Goal: Information Seeking & Learning: Find specific fact

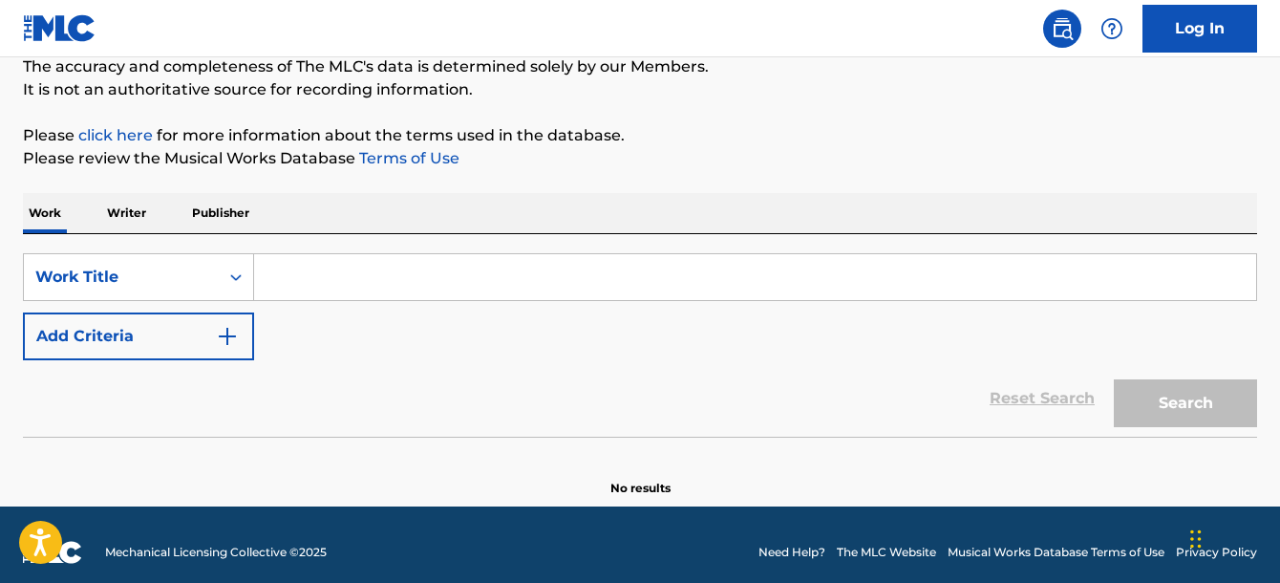
scroll to position [187, 0]
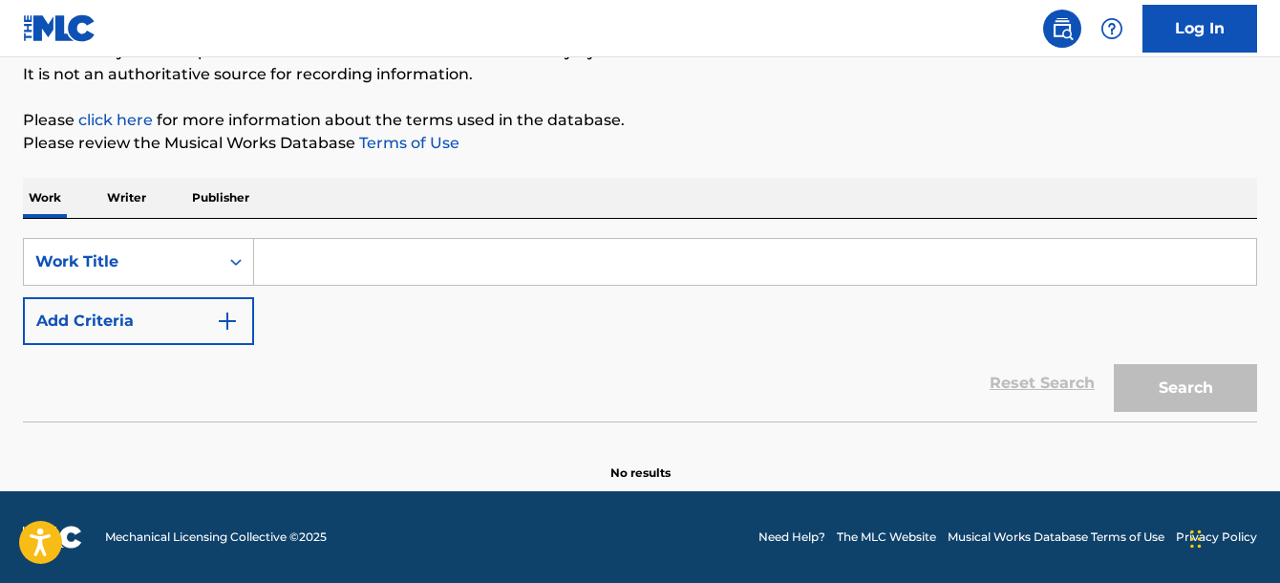
click at [400, 247] on input "Search Form" at bounding box center [755, 262] width 1002 height 46
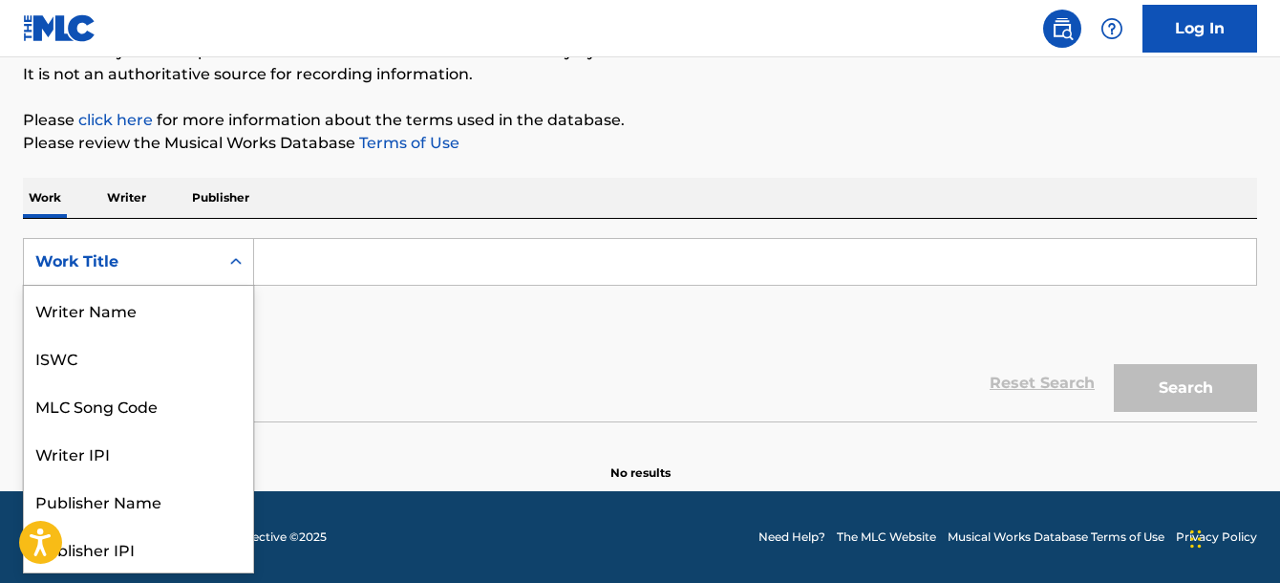
click at [142, 260] on div "Work Title" at bounding box center [121, 261] width 172 height 23
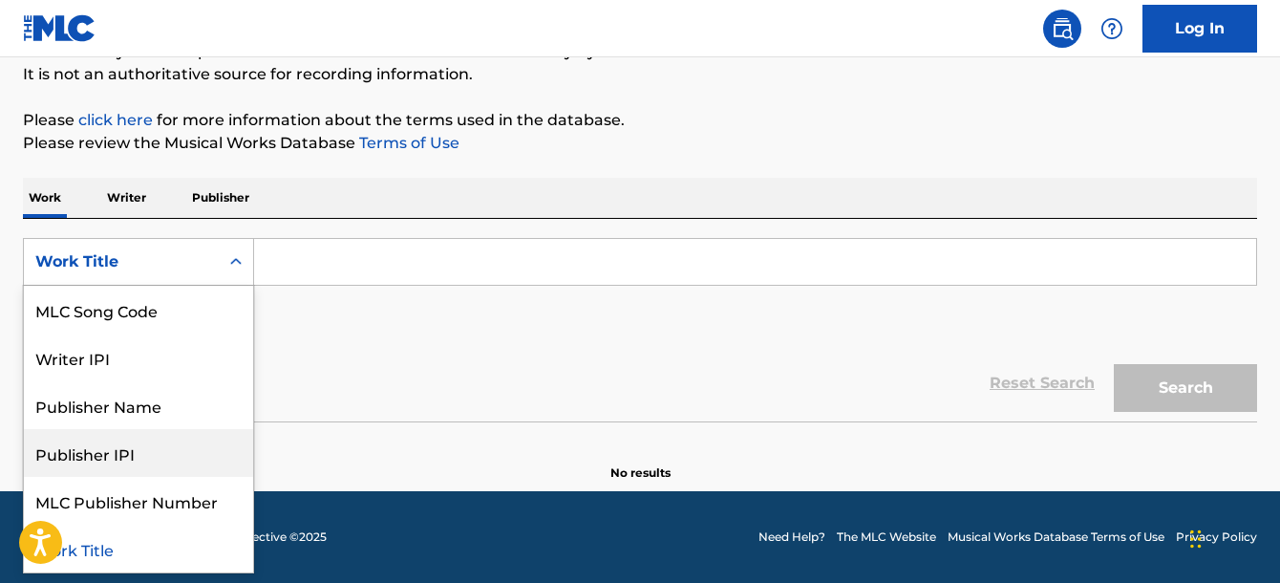
scroll to position [0, 0]
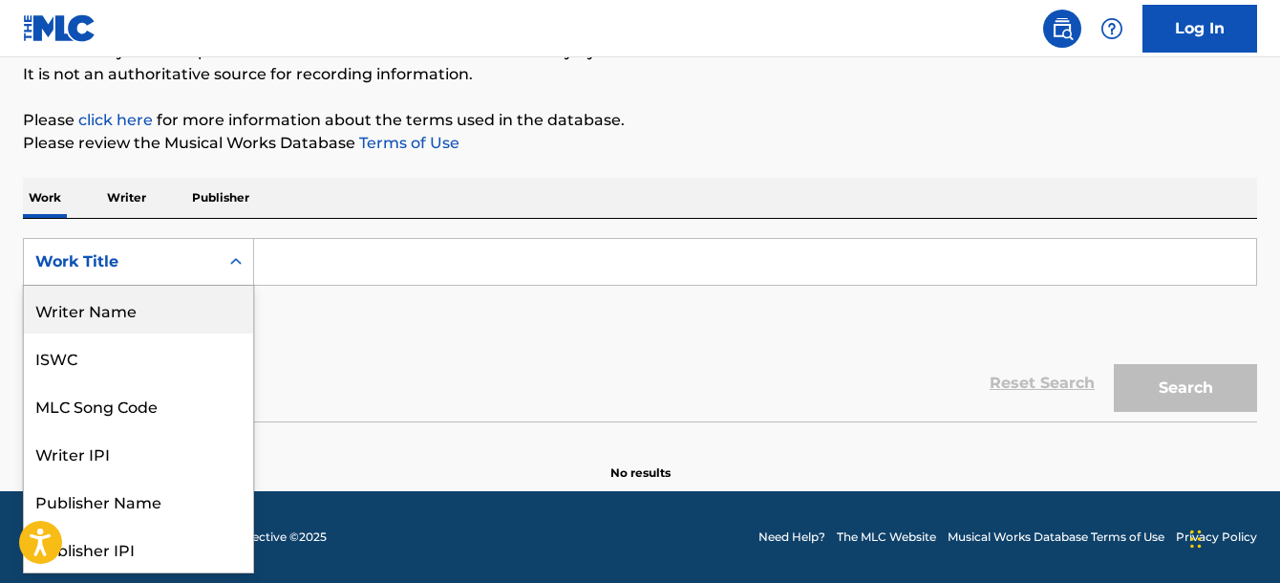
click at [131, 289] on div "Writer Name" at bounding box center [138, 310] width 229 height 48
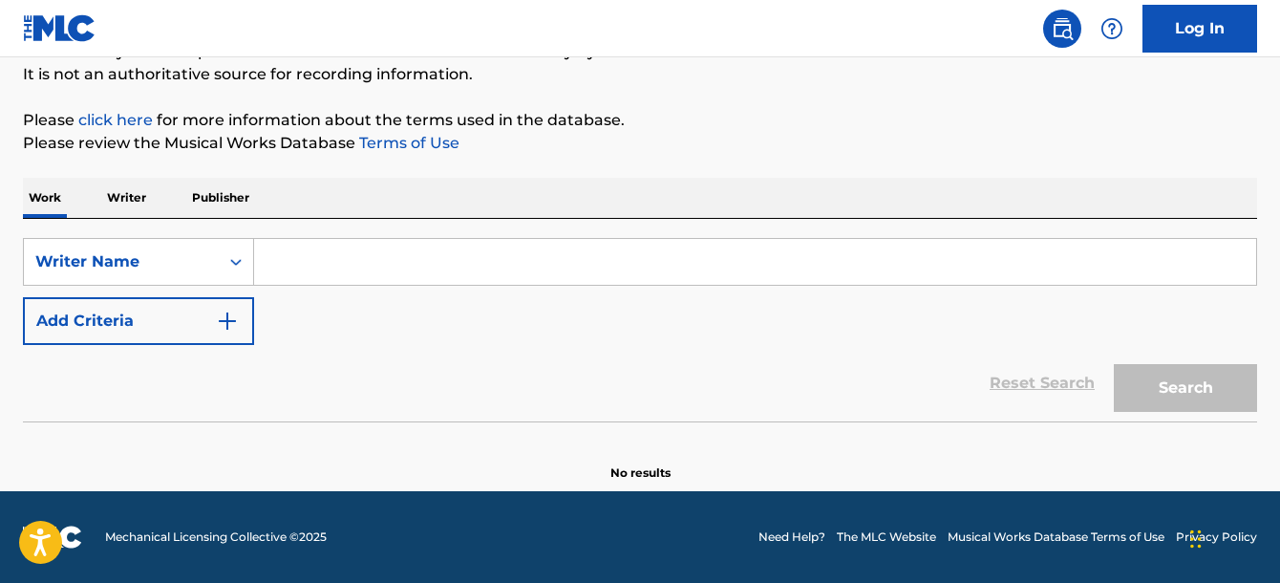
click at [336, 245] on input "Search Form" at bounding box center [755, 262] width 1002 height 46
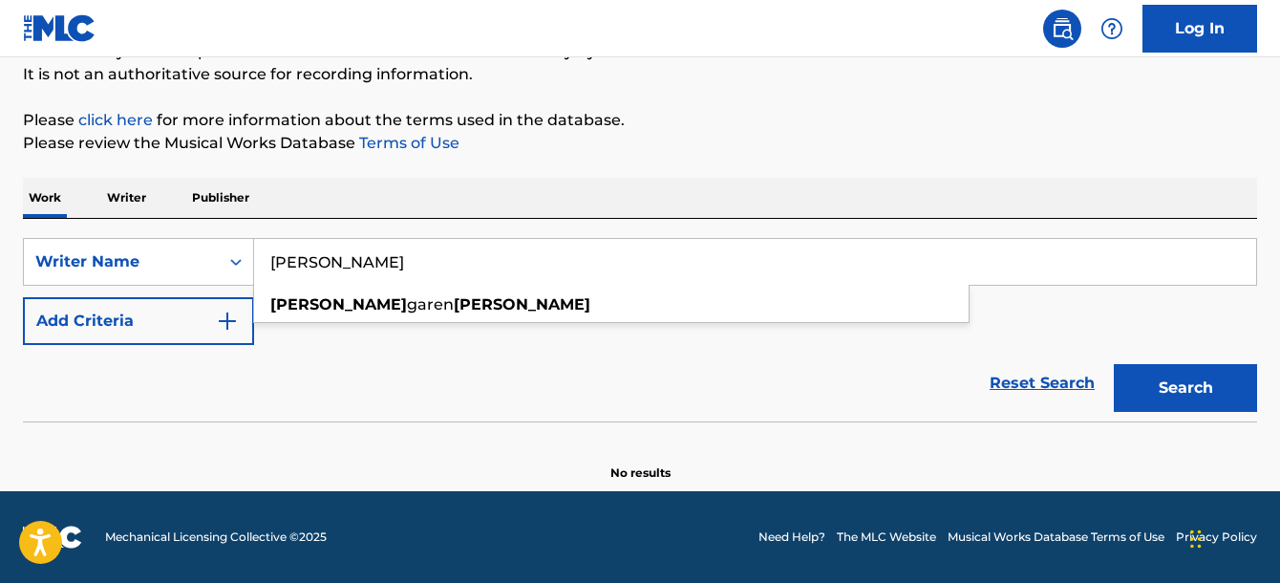
type input "[PERSON_NAME]"
click at [1114, 364] on button "Search" at bounding box center [1185, 388] width 143 height 48
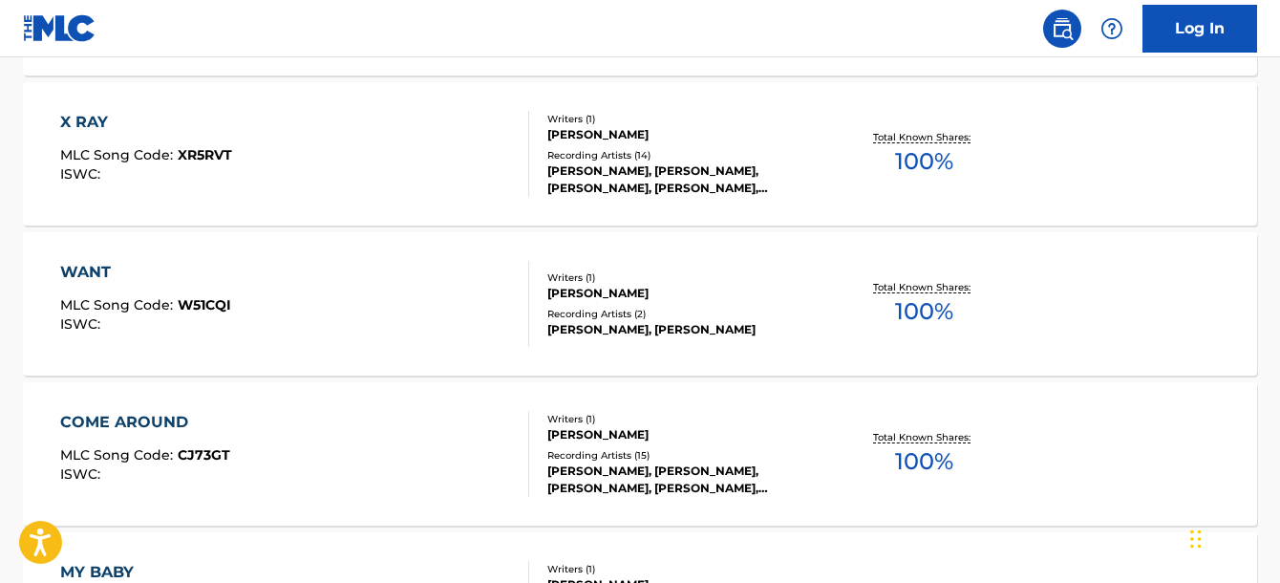
scroll to position [1217, 0]
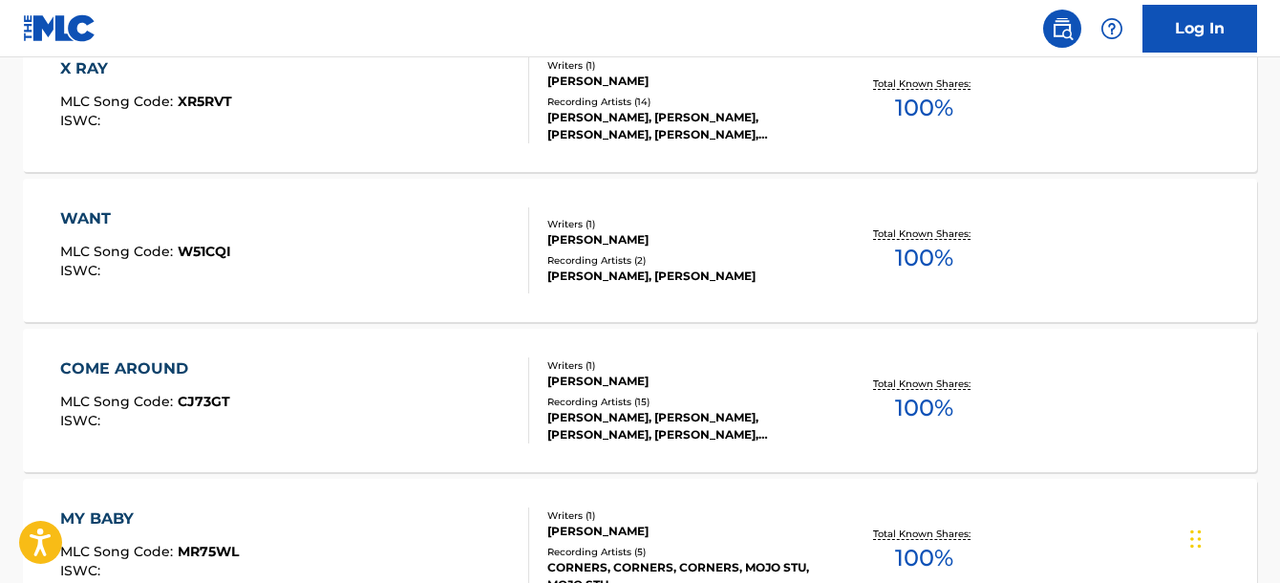
click at [478, 392] on div "COME AROUND MLC Song Code : CJ73GT ISWC :" at bounding box center [294, 400] width 469 height 86
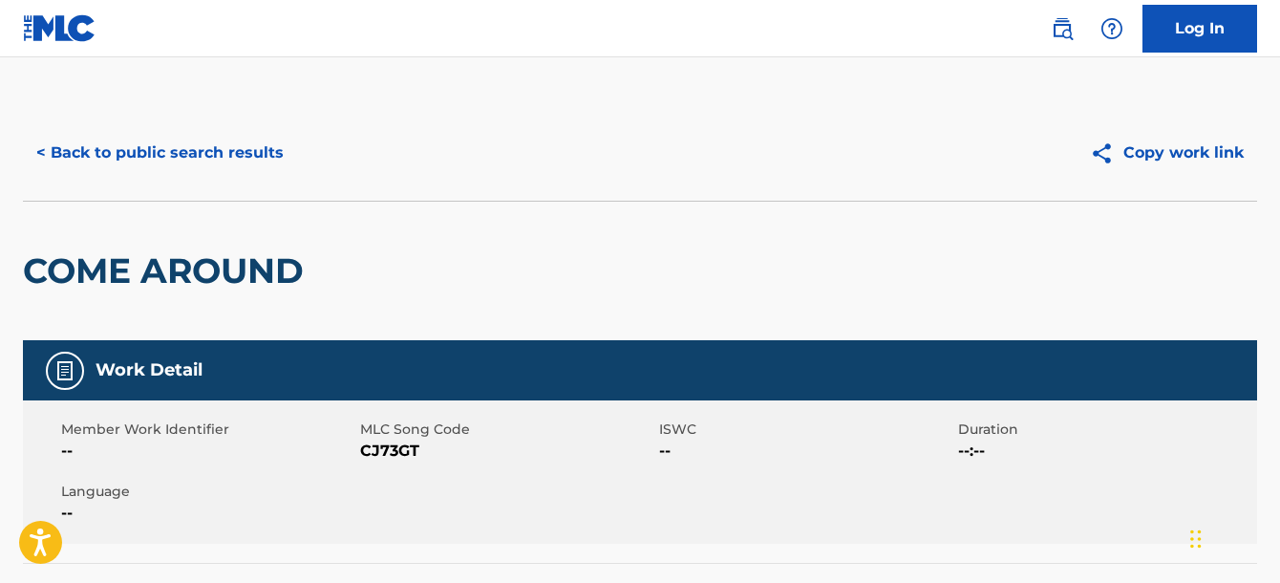
click at [216, 145] on button "< Back to public search results" at bounding box center [160, 153] width 274 height 48
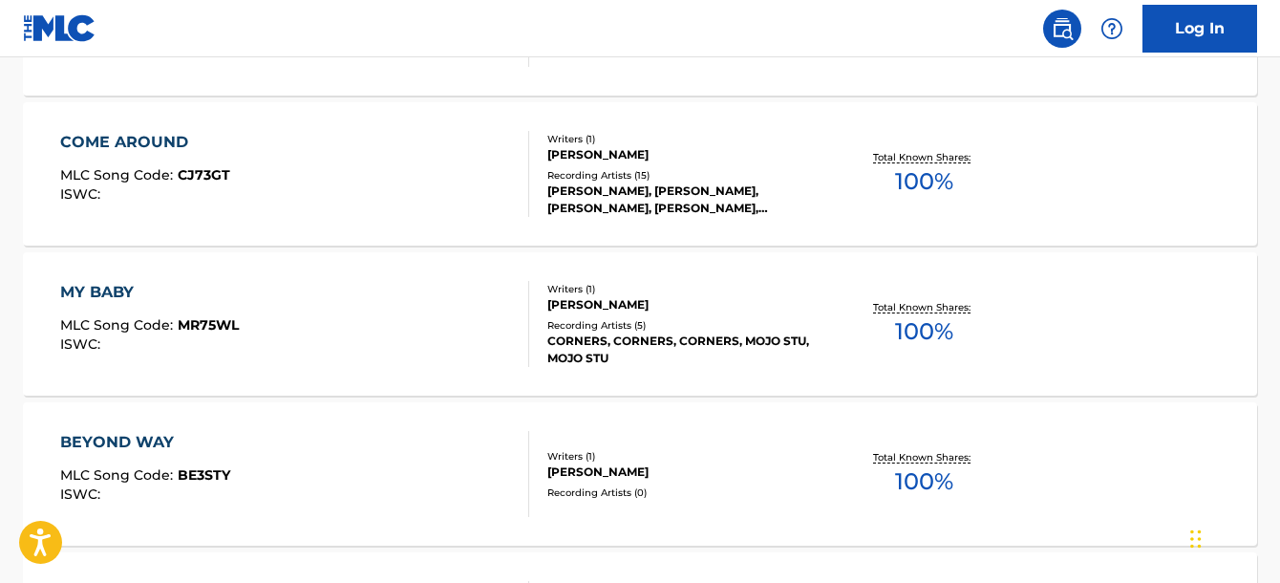
scroll to position [1756, 0]
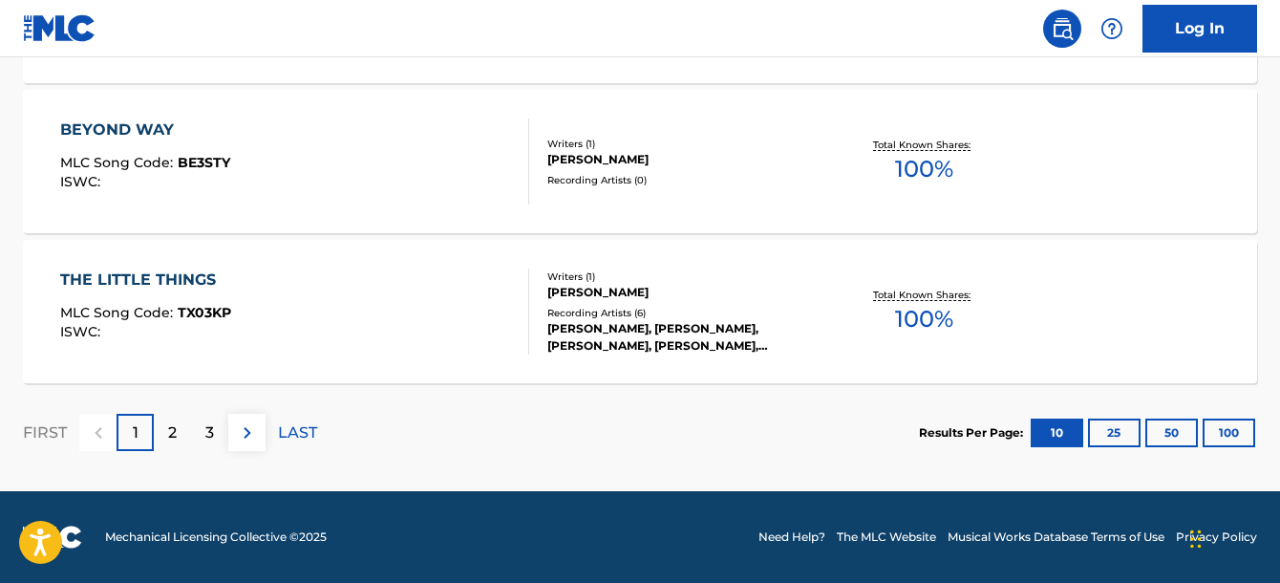
click at [166, 437] on div "2" at bounding box center [172, 432] width 37 height 37
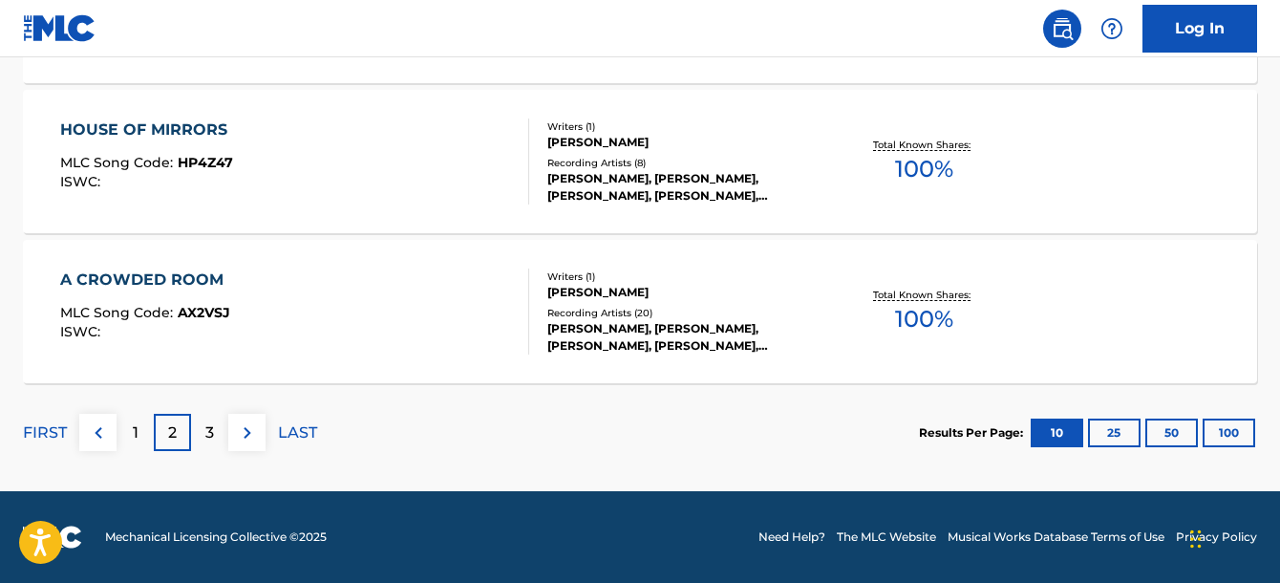
click at [431, 311] on div "A CROWDED ROOM MLC Song Code : AX2VSJ ISWC :" at bounding box center [294, 311] width 469 height 86
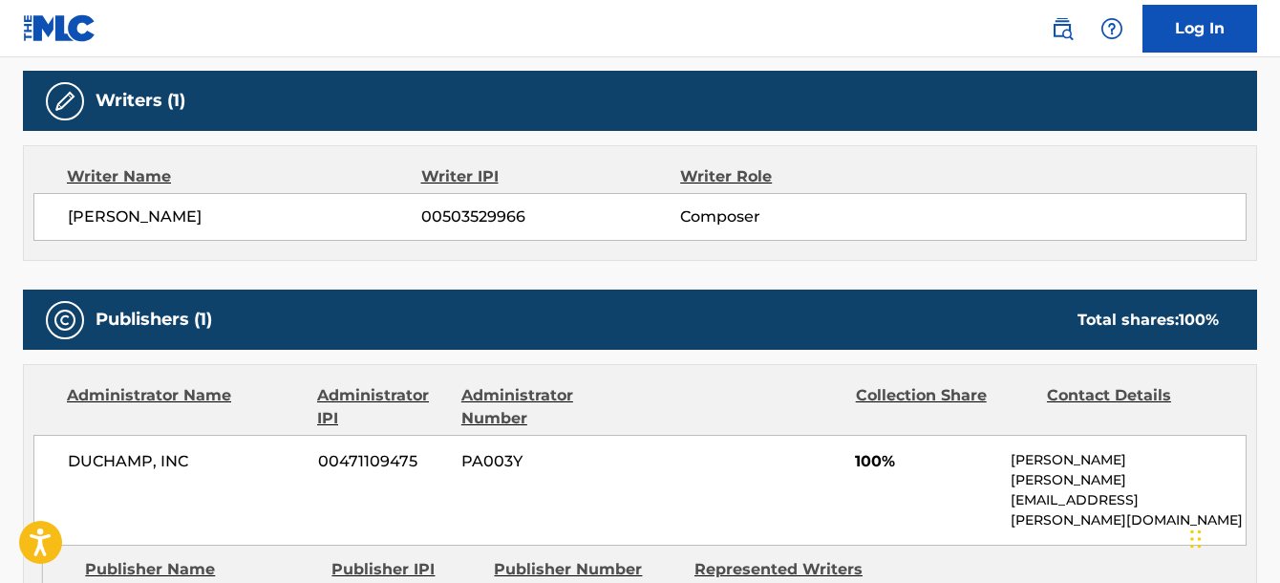
scroll to position [634, 0]
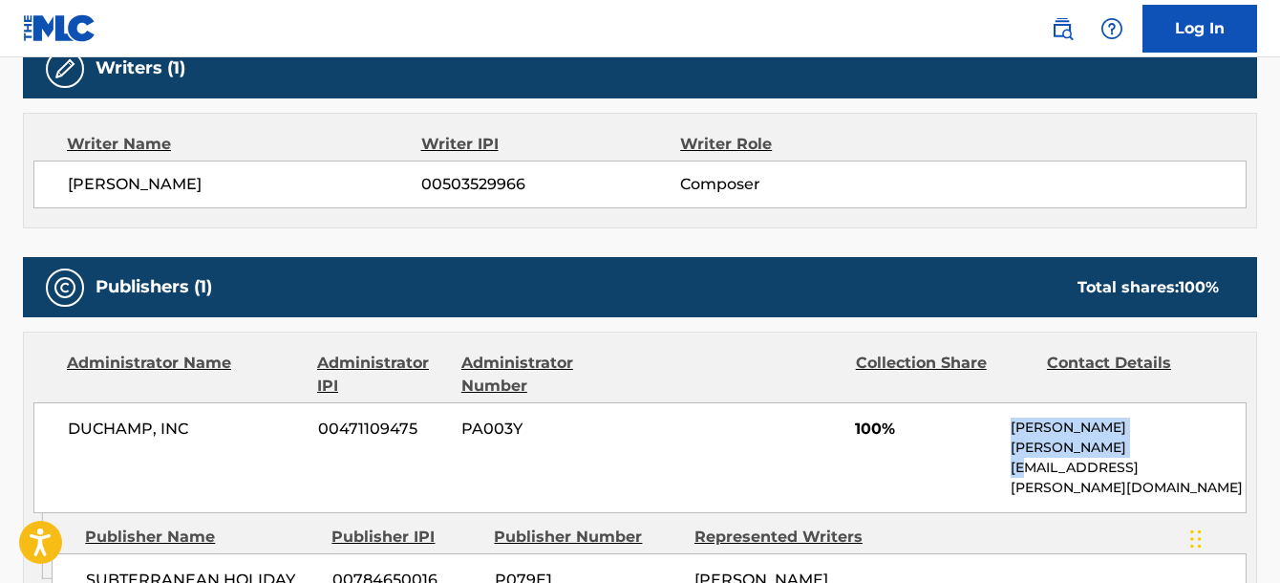
drag, startPoint x: 1163, startPoint y: 447, endPoint x: 995, endPoint y: 434, distance: 168.7
click at [995, 434] on div "DUCHAMP, INC 00471109475 PA003Y 100% [PERSON_NAME] [PERSON_NAME][EMAIL_ADDRESS]…" at bounding box center [639, 457] width 1213 height 111
copy div "[PERSON_NAME] [PERSON_NAME][EMAIL_ADDRESS][PERSON_NAME][DOMAIN_NAME]"
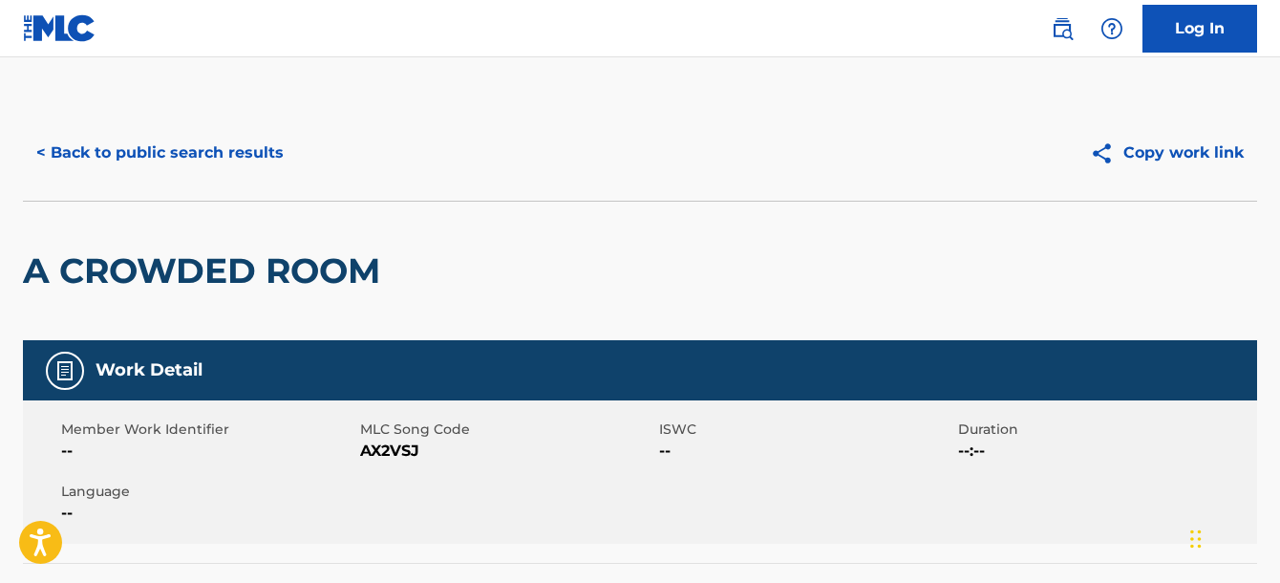
click at [121, 155] on button "< Back to public search results" at bounding box center [160, 153] width 274 height 48
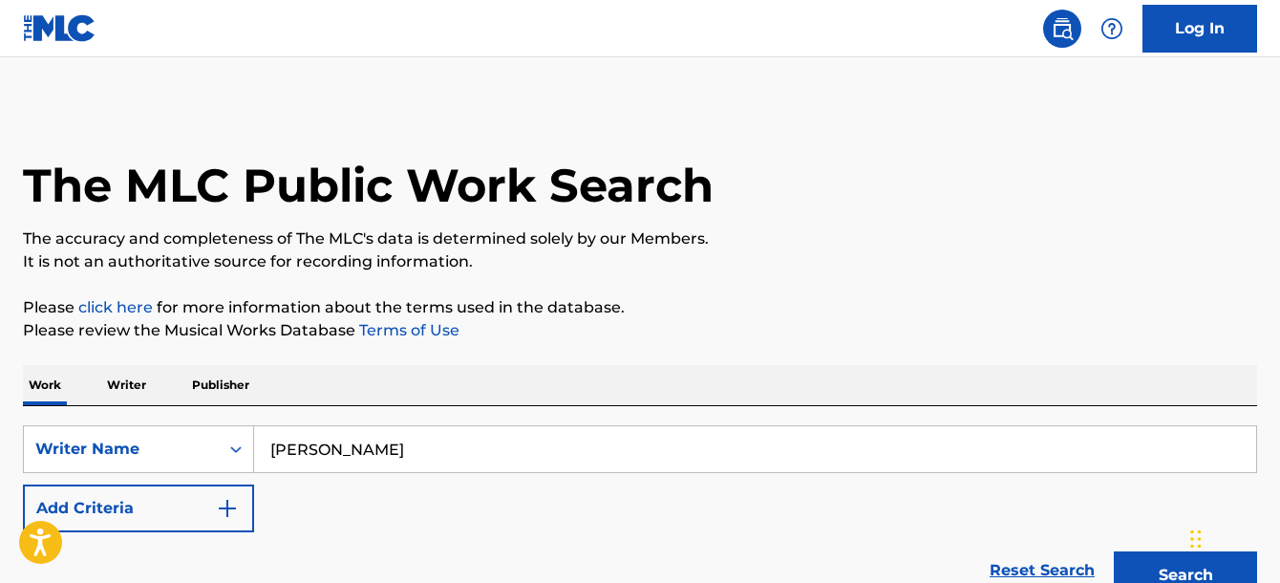
click at [332, 457] on input "[PERSON_NAME]" at bounding box center [755, 449] width 1002 height 46
type input "[PERSON_NAME]"
click at [1114, 551] on button "Search" at bounding box center [1185, 575] width 143 height 48
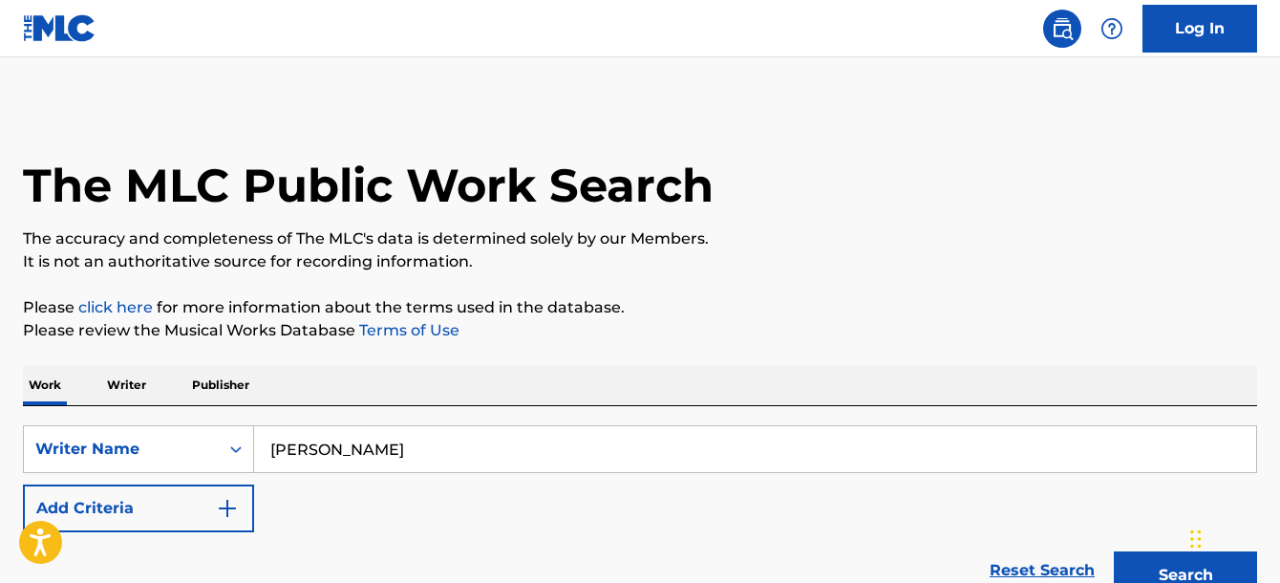
scroll to position [187, 0]
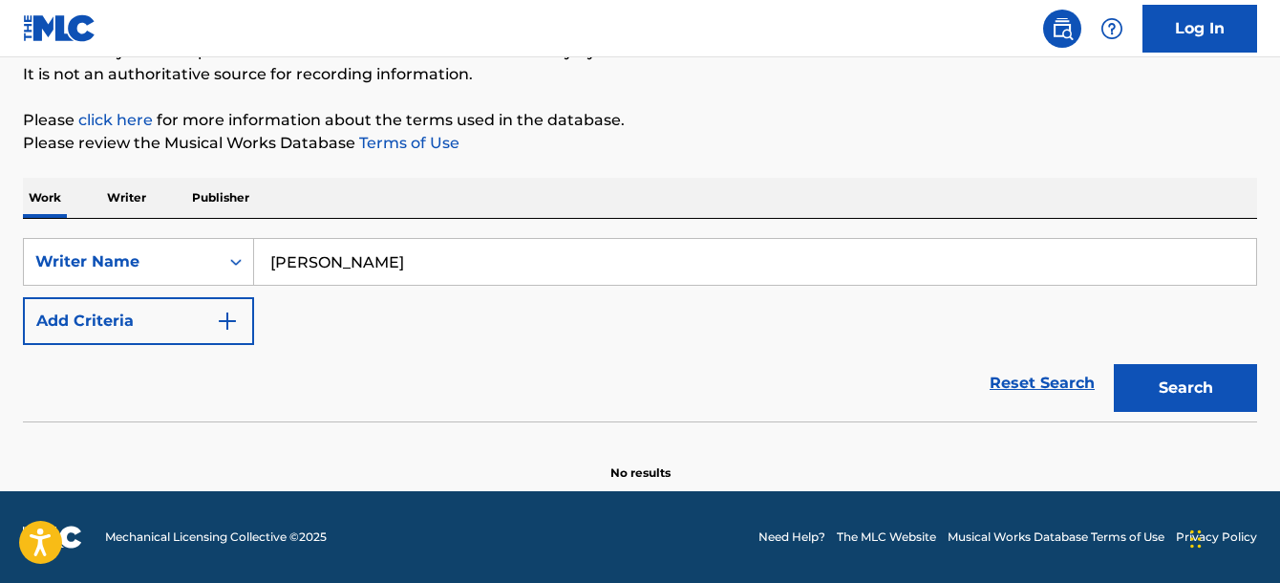
click at [1195, 403] on button "Search" at bounding box center [1185, 388] width 143 height 48
click at [393, 264] on input "[PERSON_NAME]" at bounding box center [755, 262] width 1002 height 46
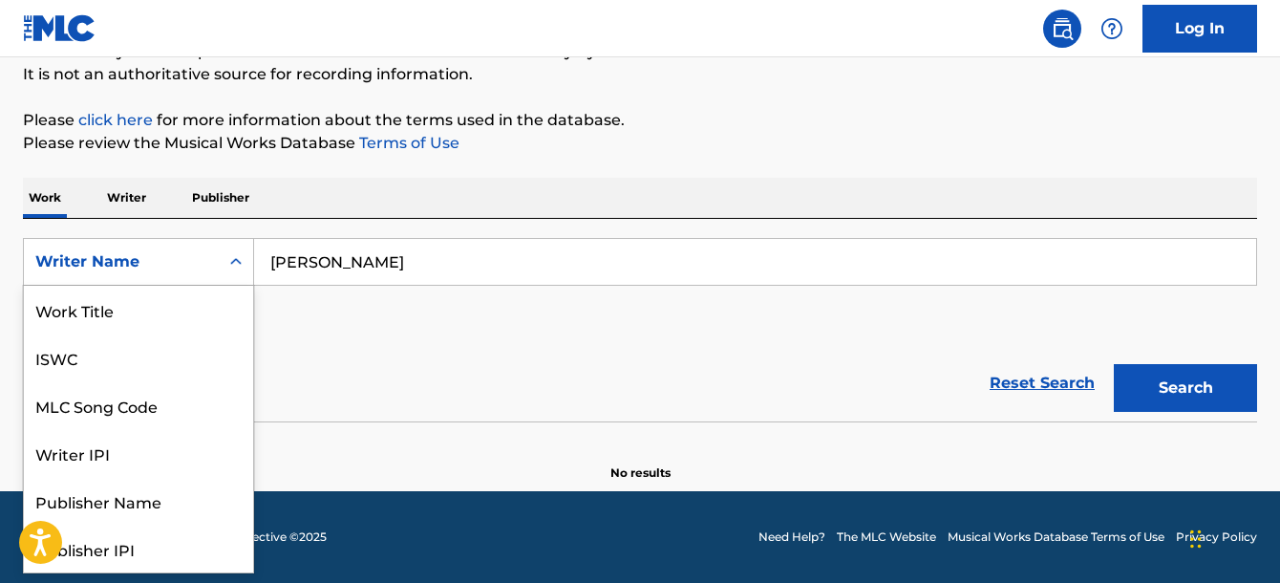
click at [138, 253] on div "Writer Name" at bounding box center [121, 261] width 172 height 23
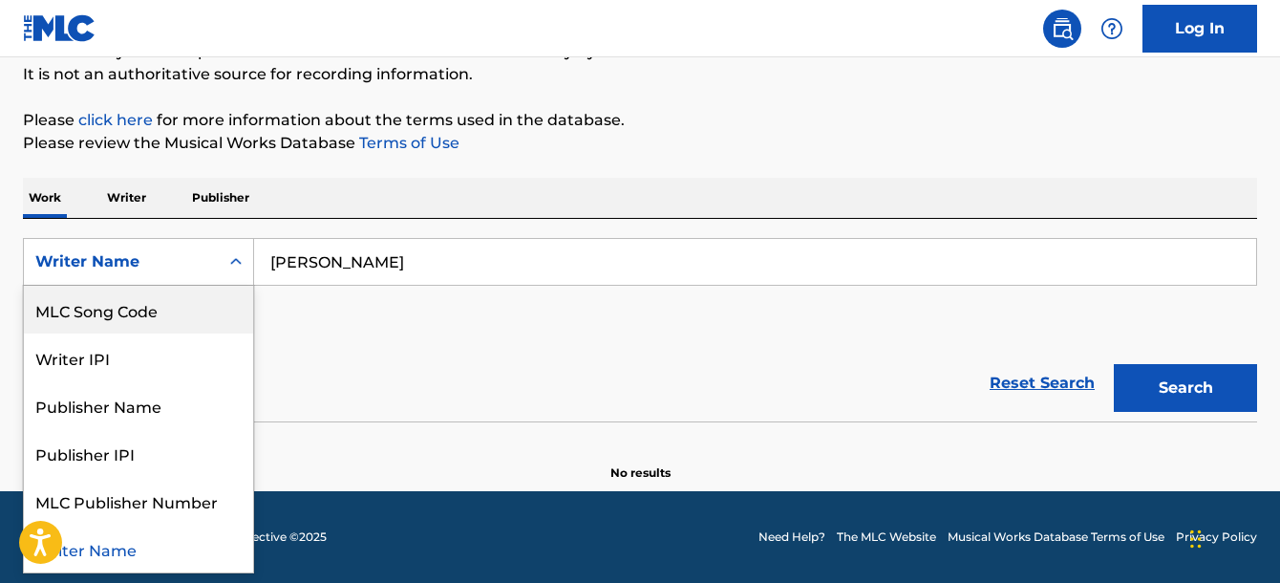
scroll to position [0, 0]
click at [403, 262] on input "[PERSON_NAME]" at bounding box center [755, 262] width 1002 height 46
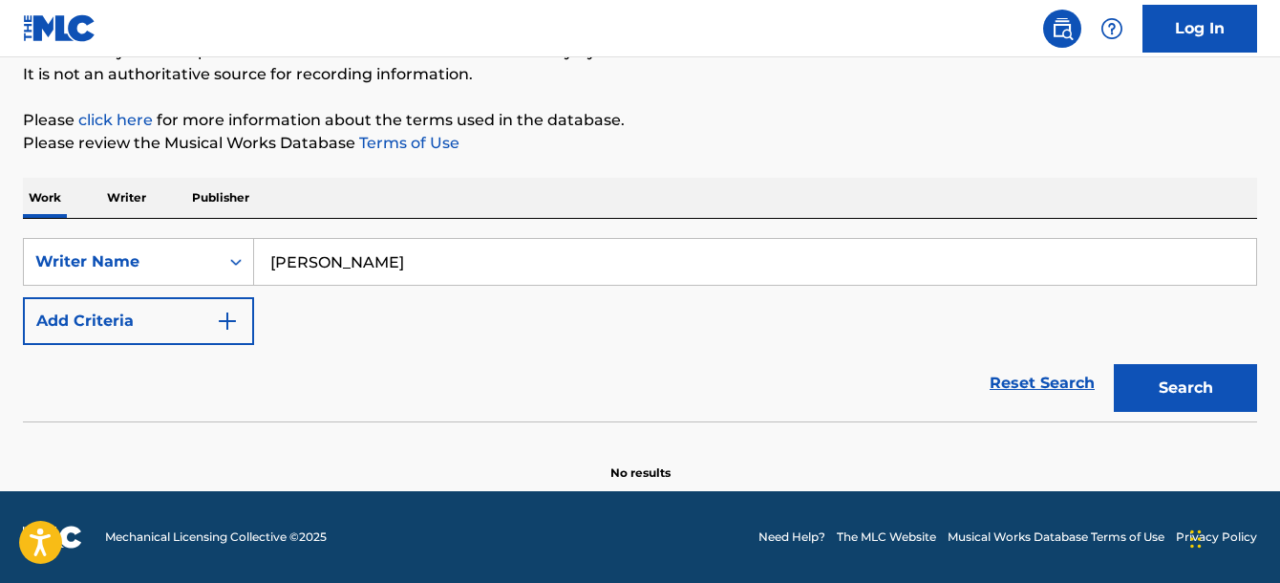
click at [403, 262] on input "[PERSON_NAME]" at bounding box center [755, 262] width 1002 height 46
